Goal: Find specific page/section: Find specific page/section

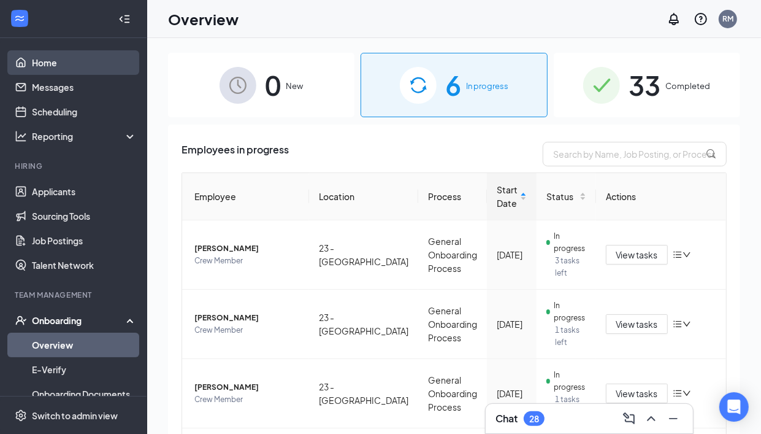
click at [44, 67] on link "Home" at bounding box center [84, 62] width 105 height 25
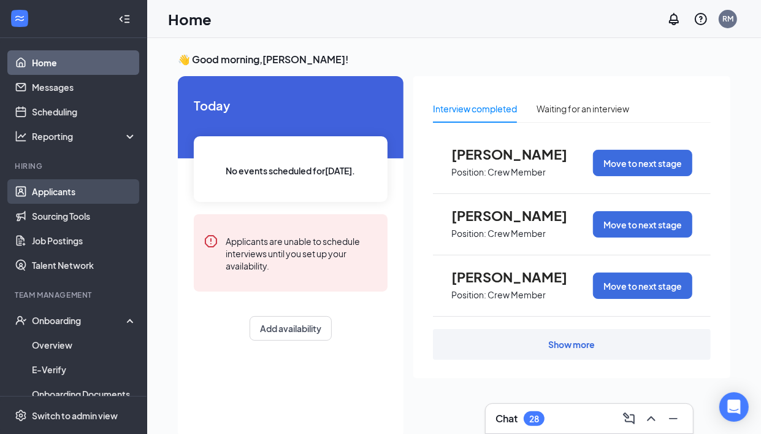
drag, startPoint x: 96, startPoint y: 195, endPoint x: 71, endPoint y: 190, distance: 25.6
click at [94, 194] on link "Applicants" at bounding box center [84, 191] width 105 height 25
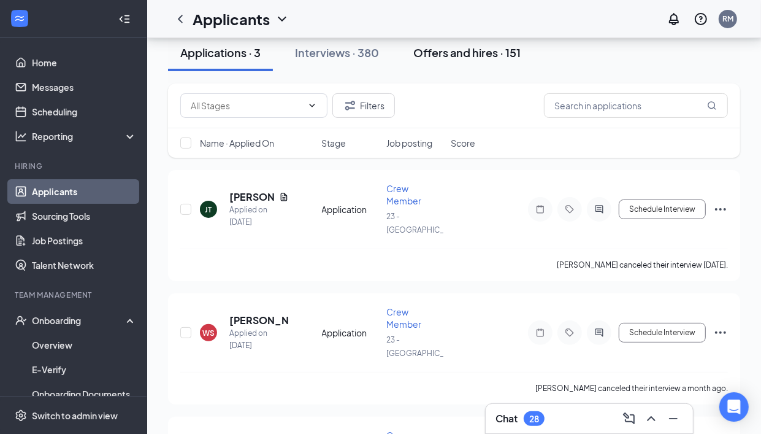
scroll to position [77, 0]
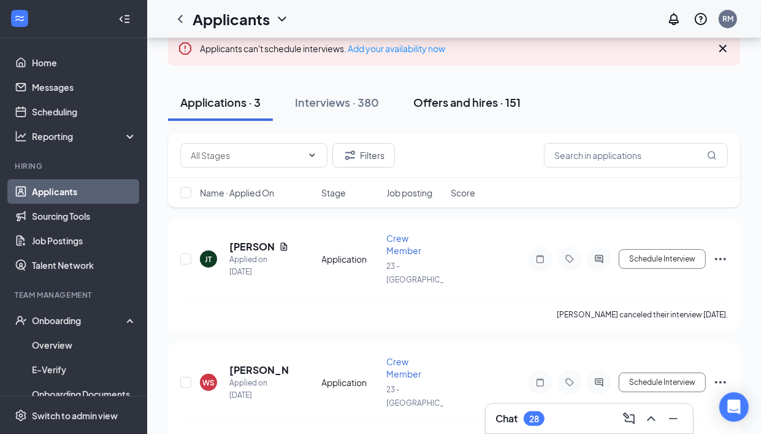
click at [477, 95] on div "Offers and hires · 151" at bounding box center [466, 101] width 107 height 15
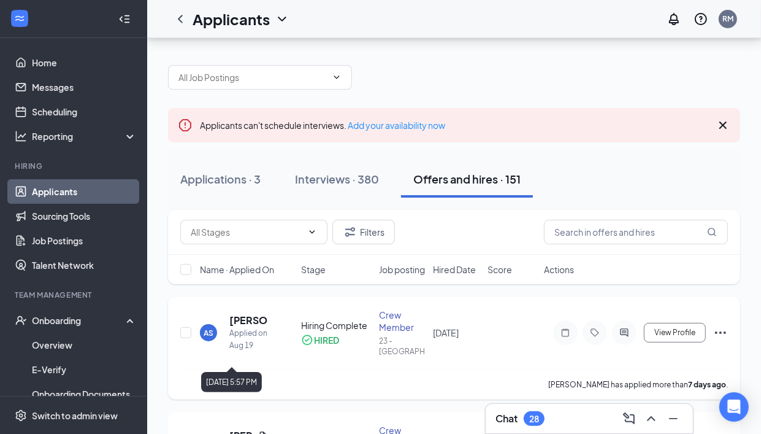
scroll to position [77, 0]
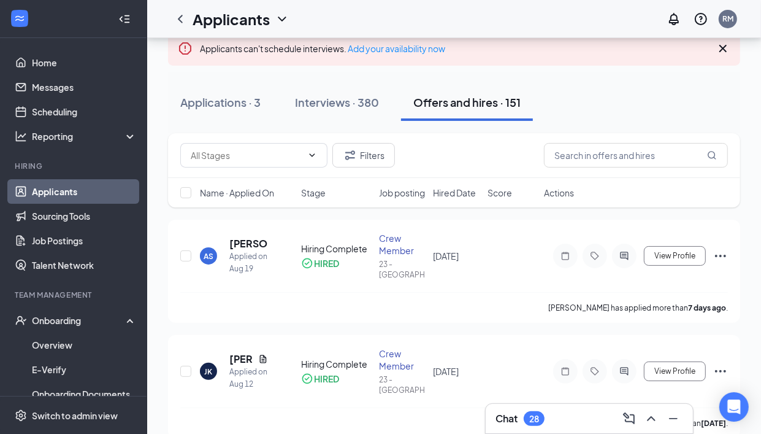
drag, startPoint x: 372, startPoint y: 109, endPoint x: 602, endPoint y: 427, distance: 392.2
click at [372, 117] on button "Interviews · 380" at bounding box center [337, 102] width 109 height 37
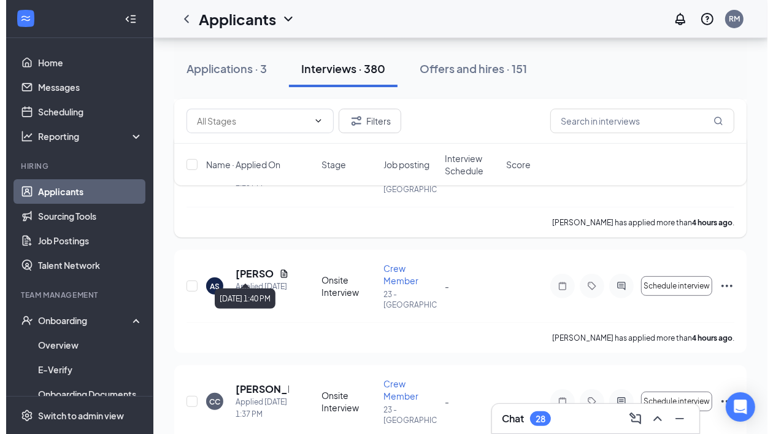
scroll to position [307, 0]
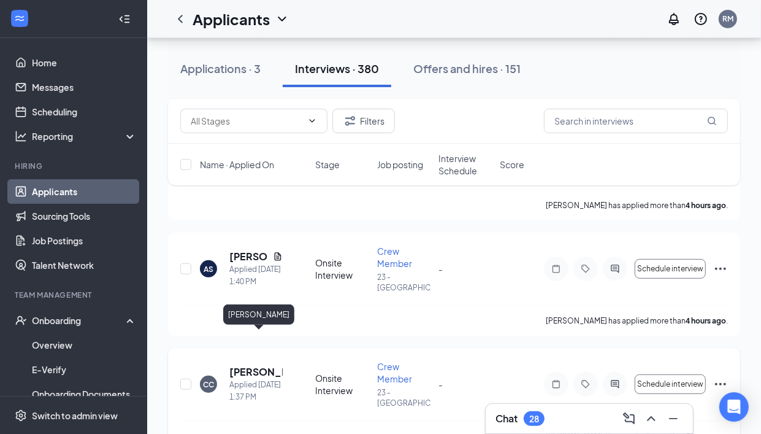
click at [262, 365] on h5 "[PERSON_NAME]" at bounding box center [255, 371] width 53 height 13
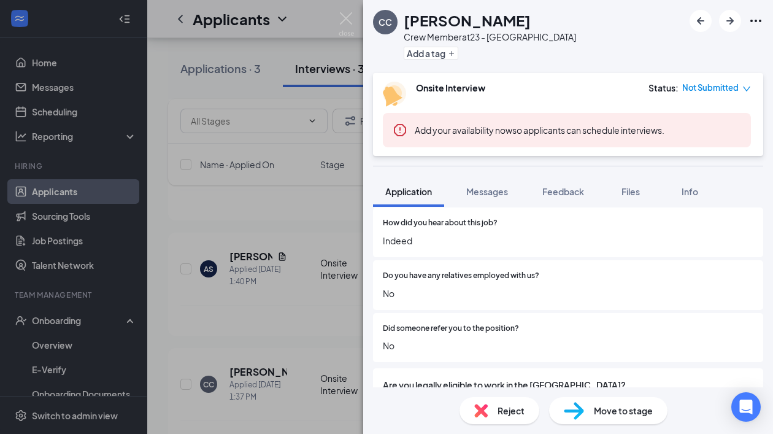
scroll to position [908, 0]
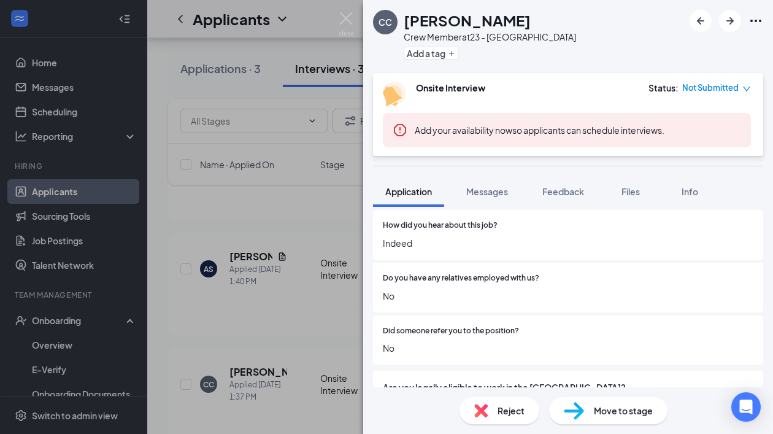
drag, startPoint x: 425, startPoint y: 278, endPoint x: 383, endPoint y: 442, distance: 169.6
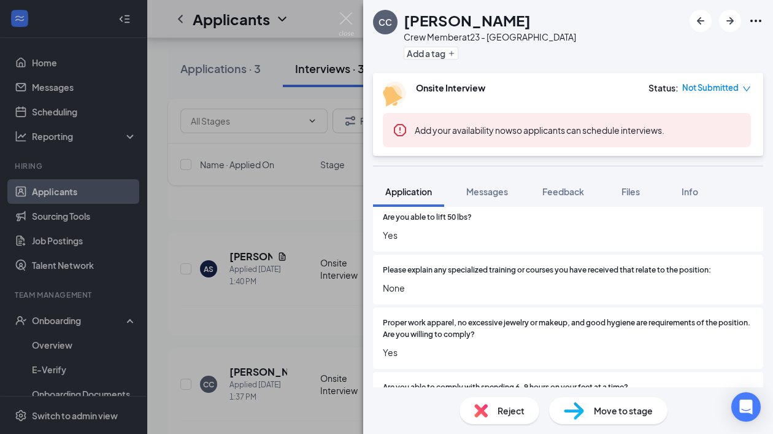
scroll to position [537, 0]
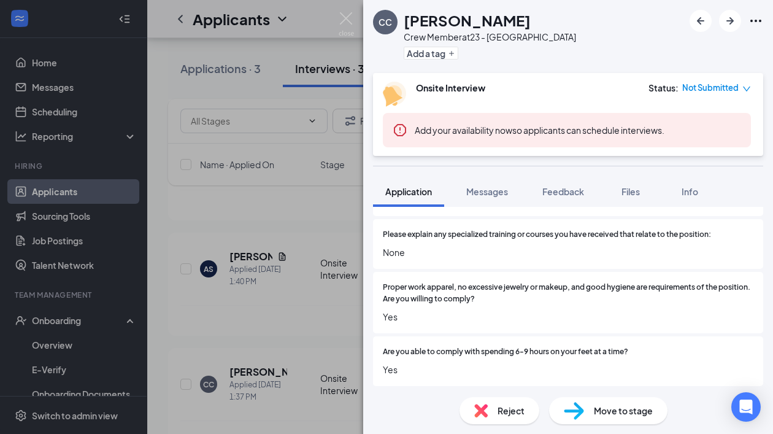
click at [310, 271] on div "CC [PERSON_NAME] Crew Member at 23 - Centerville Add a tag Onsite Interview Sta…" at bounding box center [386, 217] width 773 height 434
drag, startPoint x: 310, startPoint y: 271, endPoint x: 413, endPoint y: 483, distance: 235.1
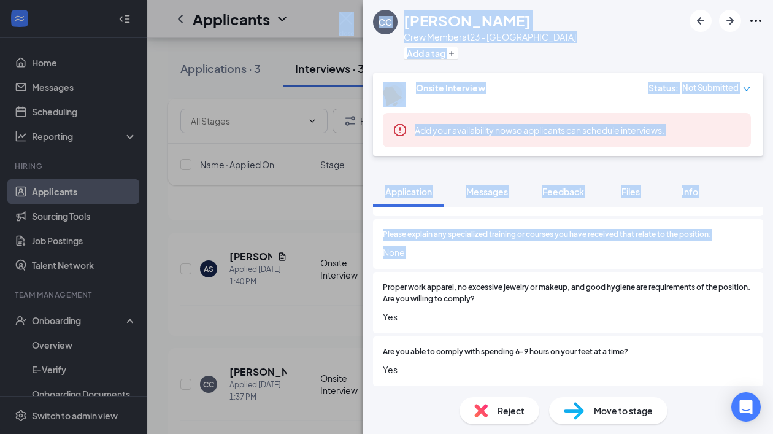
click at [227, 75] on div "CC [PERSON_NAME] Crew Member at 23 - Centerville Add a tag Onsite Interview Sta…" at bounding box center [386, 217] width 773 height 434
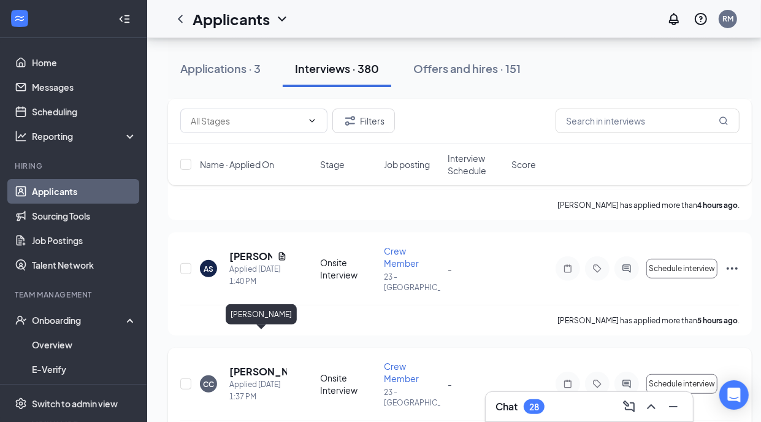
click at [253, 365] on h5 "[PERSON_NAME]" at bounding box center [258, 371] width 58 height 13
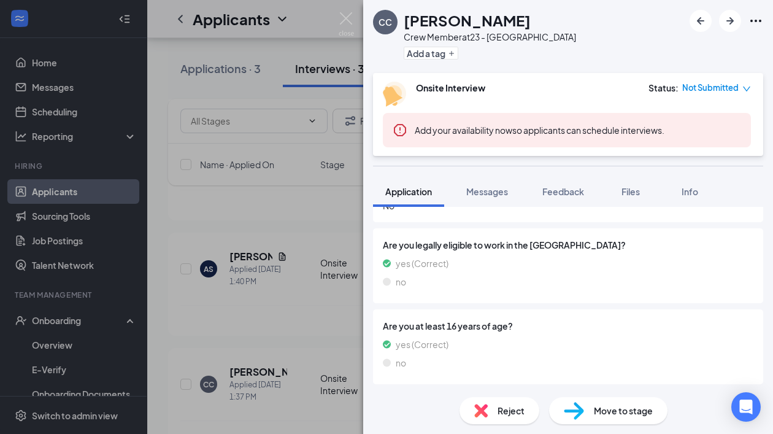
scroll to position [1056, 0]
